Goal: Task Accomplishment & Management: Manage account settings

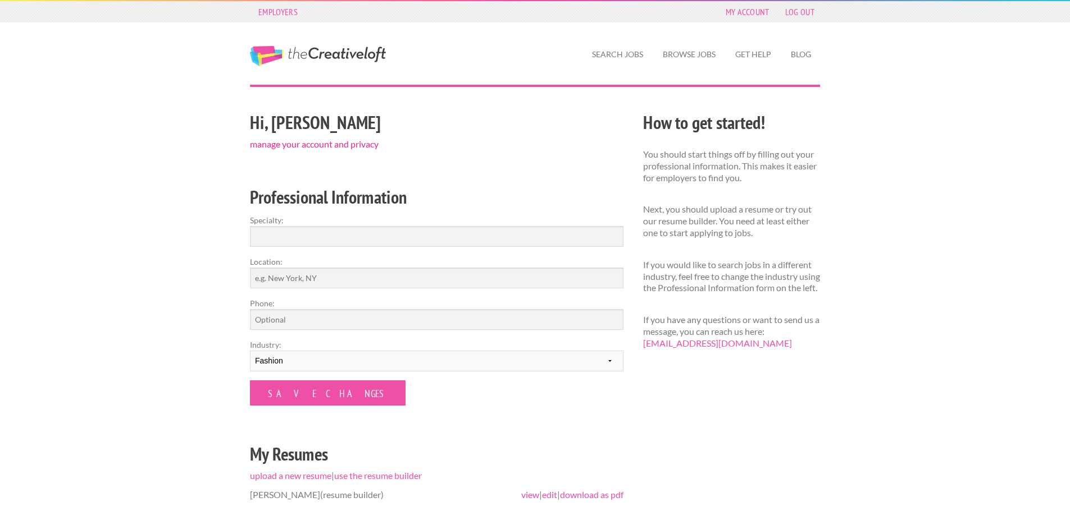
click at [353, 144] on link "manage your account and privacy" at bounding box center [314, 144] width 129 height 11
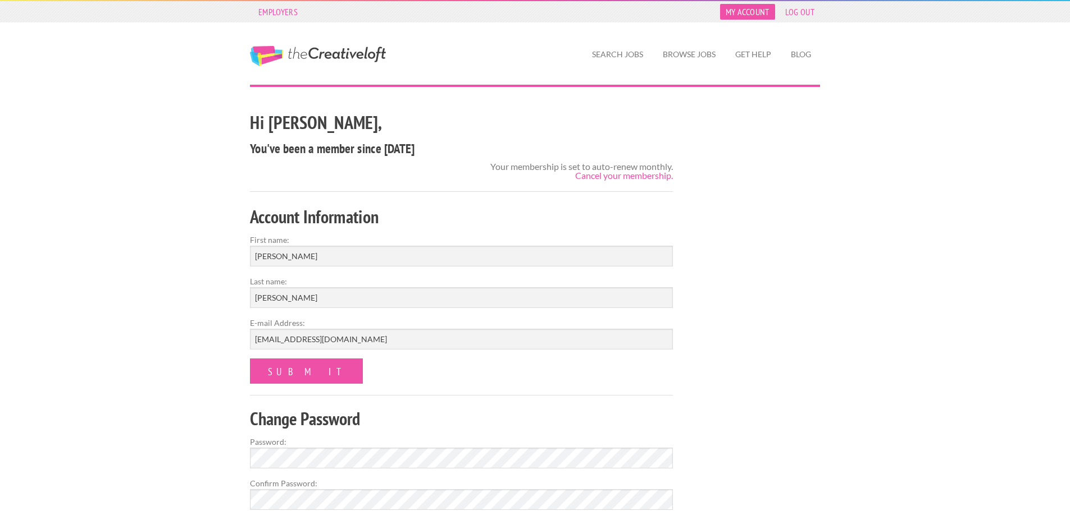
click at [767, 17] on link "My Account" at bounding box center [747, 12] width 55 height 16
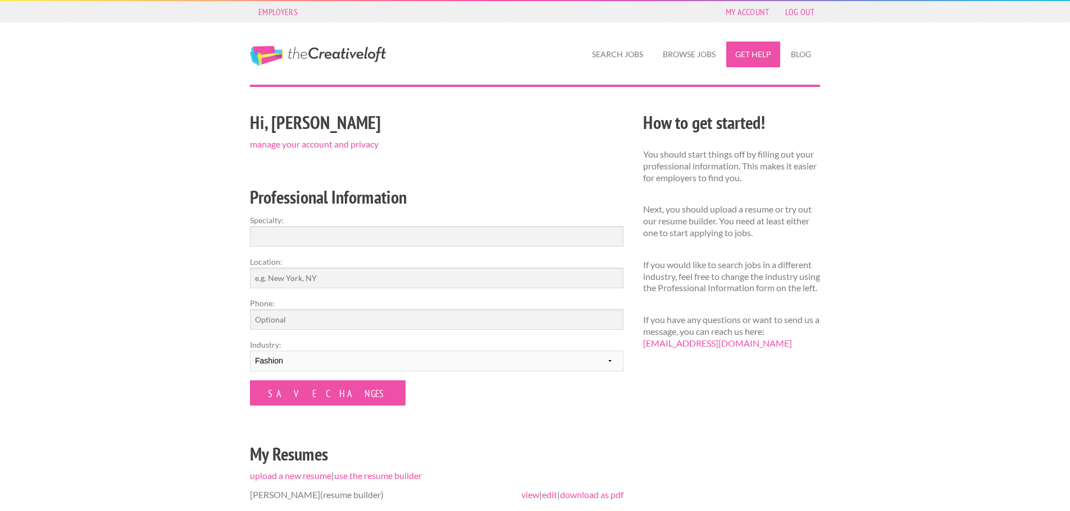
click at [770, 55] on link "Get Help" at bounding box center [753, 55] width 54 height 26
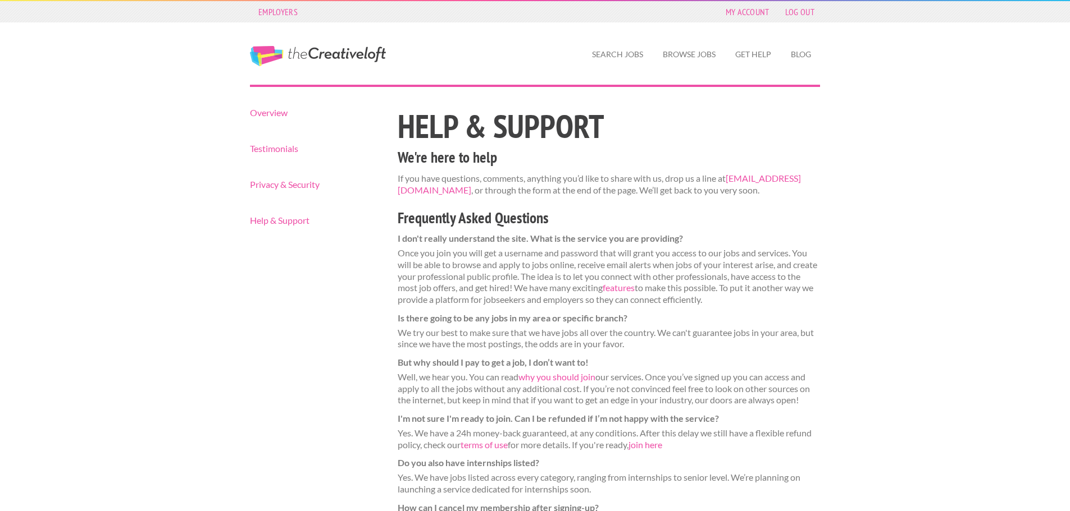
scroll to position [70, 0]
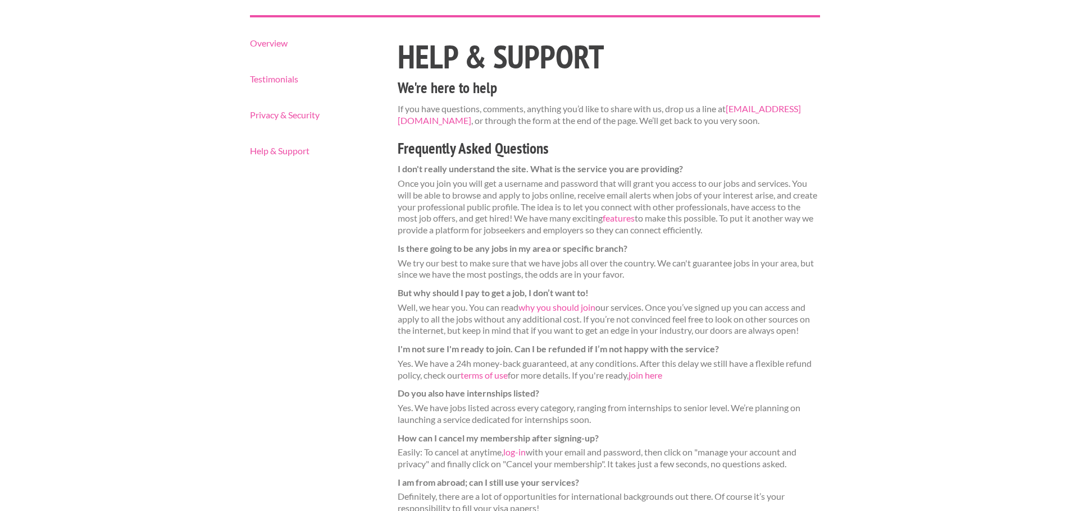
click at [636, 254] on dt "Is there going to be any jobs in my area or specific branch?" at bounding box center [609, 249] width 423 height 12
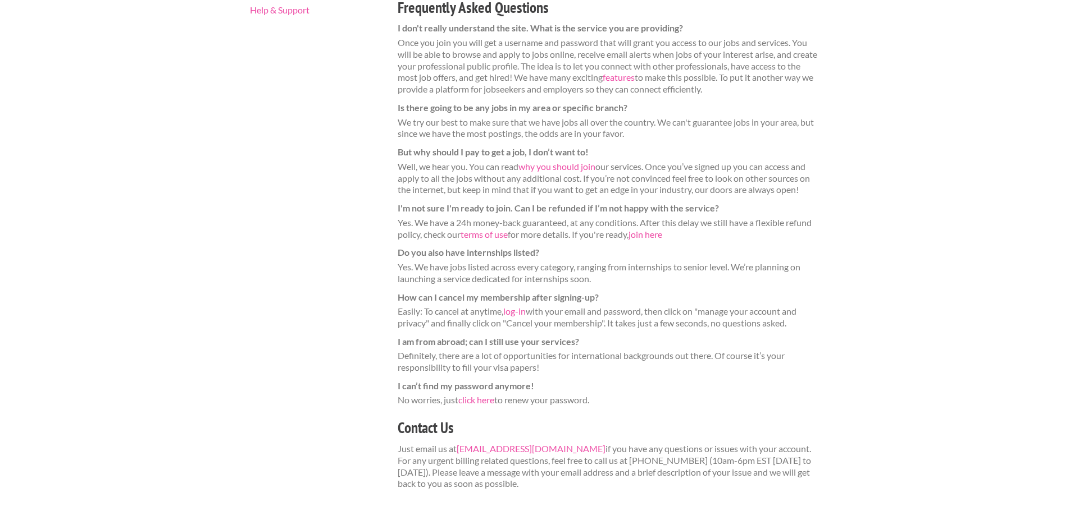
scroll to position [0, 0]
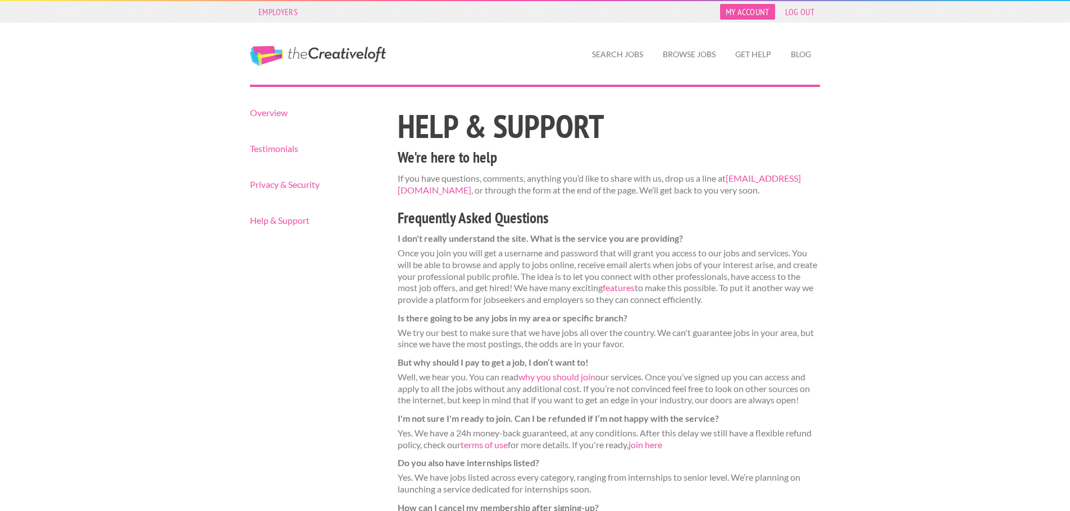
click at [762, 10] on link "My Account" at bounding box center [747, 12] width 55 height 16
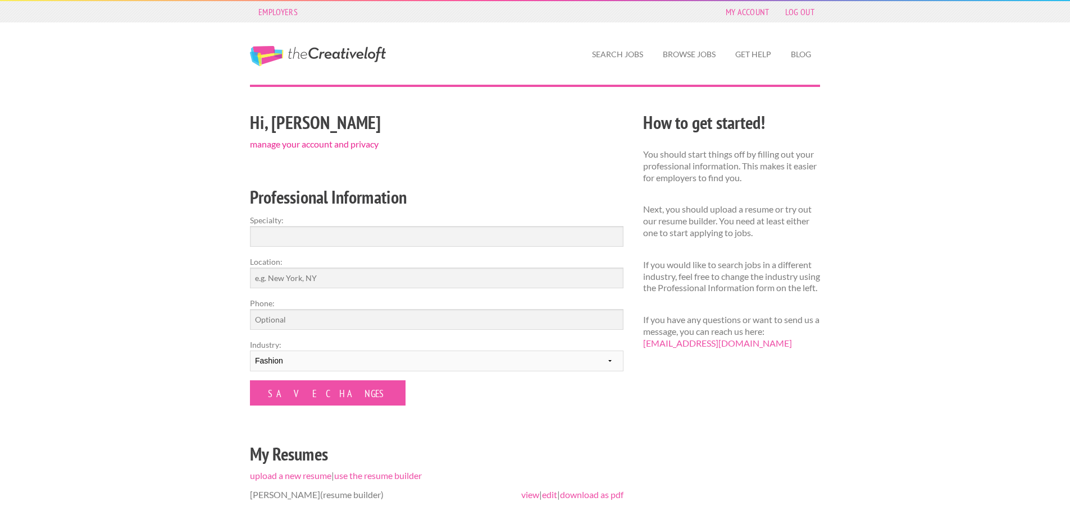
click at [352, 143] on link "manage your account and privacy" at bounding box center [314, 144] width 129 height 11
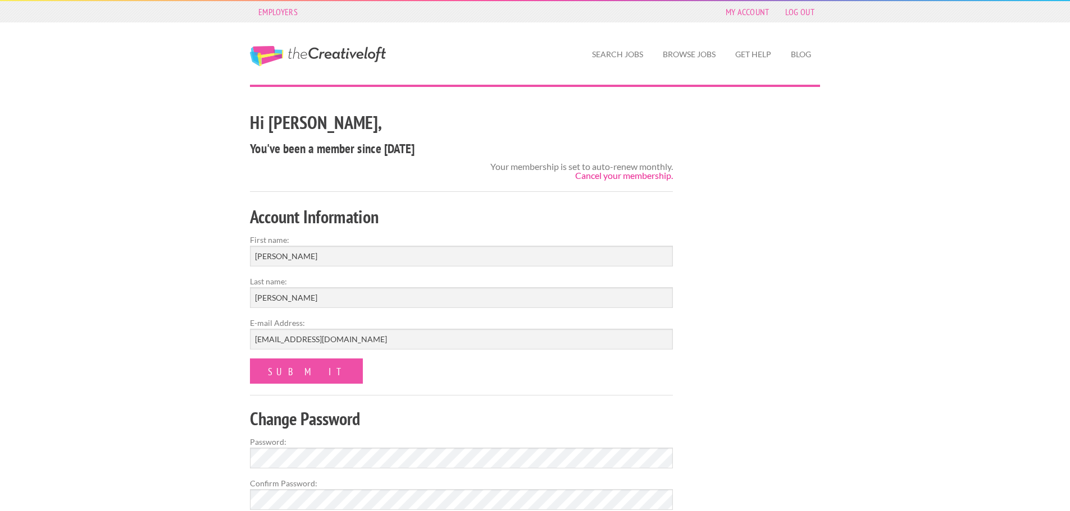
click at [621, 176] on link "Cancel your membership." at bounding box center [624, 175] width 98 height 11
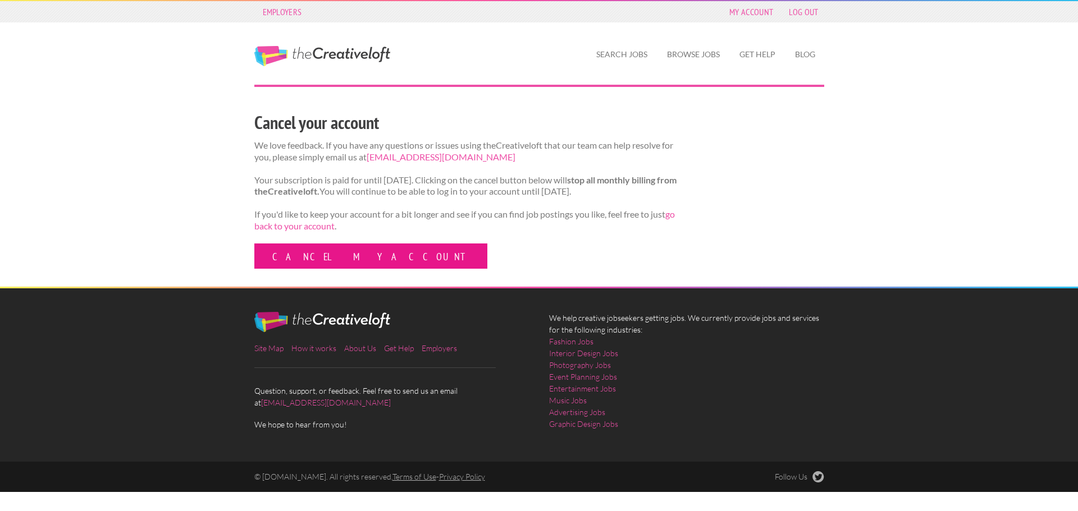
click at [328, 269] on link "Cancel my account" at bounding box center [370, 256] width 233 height 25
